Goal: Transaction & Acquisition: Purchase product/service

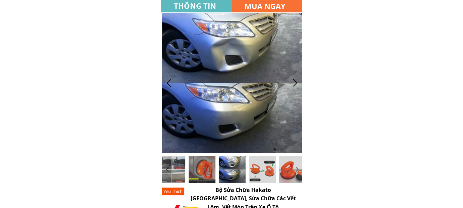
drag, startPoint x: 465, startPoint y: 14, endPoint x: 462, endPoint y: 10, distance: 5.0
click at [296, 82] on div at bounding box center [295, 82] width 11 height 11
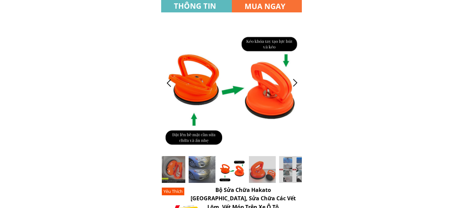
click at [294, 82] on div at bounding box center [295, 82] width 11 height 11
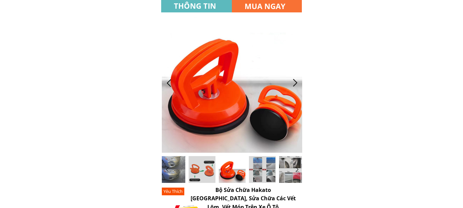
click at [294, 82] on div at bounding box center [295, 82] width 11 height 11
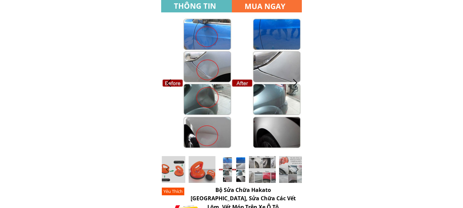
click at [294, 82] on div at bounding box center [295, 82] width 11 height 11
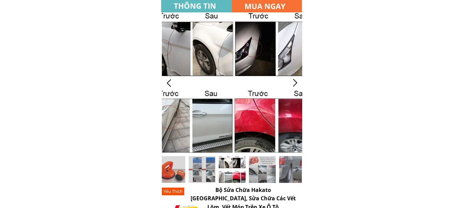
click at [294, 82] on div at bounding box center [295, 82] width 11 height 11
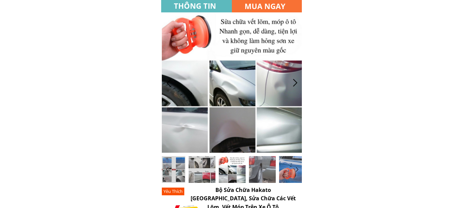
click at [294, 82] on div at bounding box center [295, 82] width 11 height 11
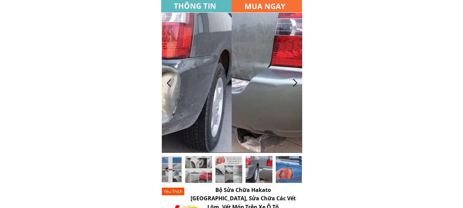
click at [296, 82] on div at bounding box center [295, 82] width 11 height 11
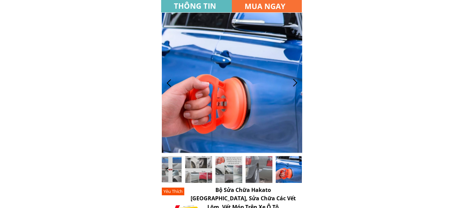
click at [295, 82] on div at bounding box center [295, 82] width 11 height 11
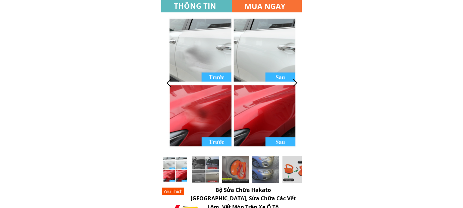
click at [295, 82] on div at bounding box center [295, 82] width 11 height 11
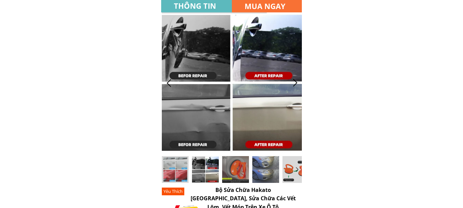
click at [293, 84] on div at bounding box center [295, 82] width 11 height 11
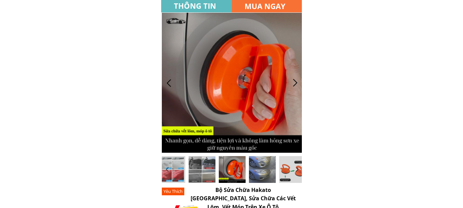
click at [293, 82] on div at bounding box center [295, 82] width 11 height 11
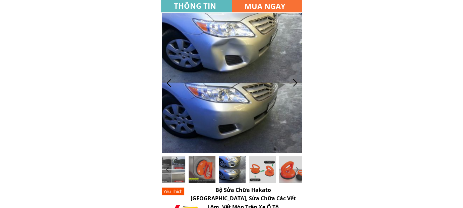
click at [293, 82] on div at bounding box center [295, 82] width 11 height 11
